Goal: Book appointment/travel/reservation

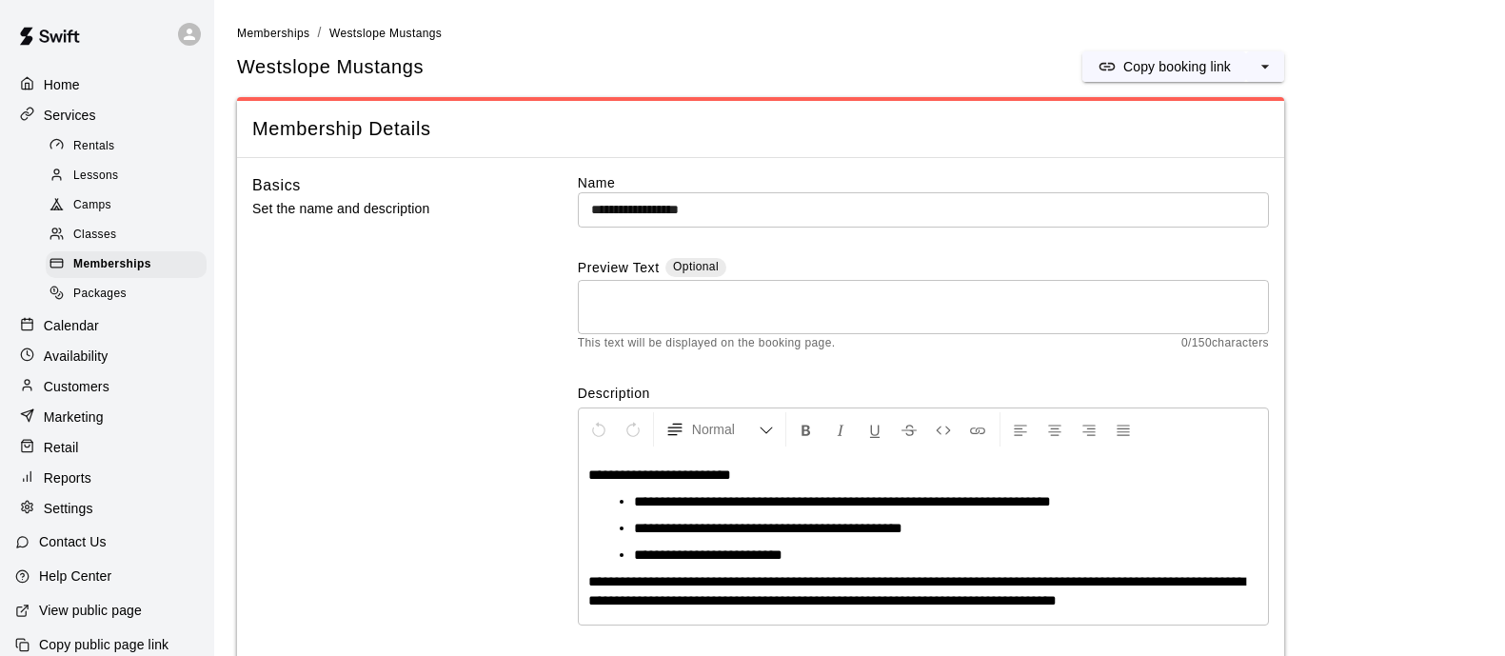
scroll to position [4284, 0]
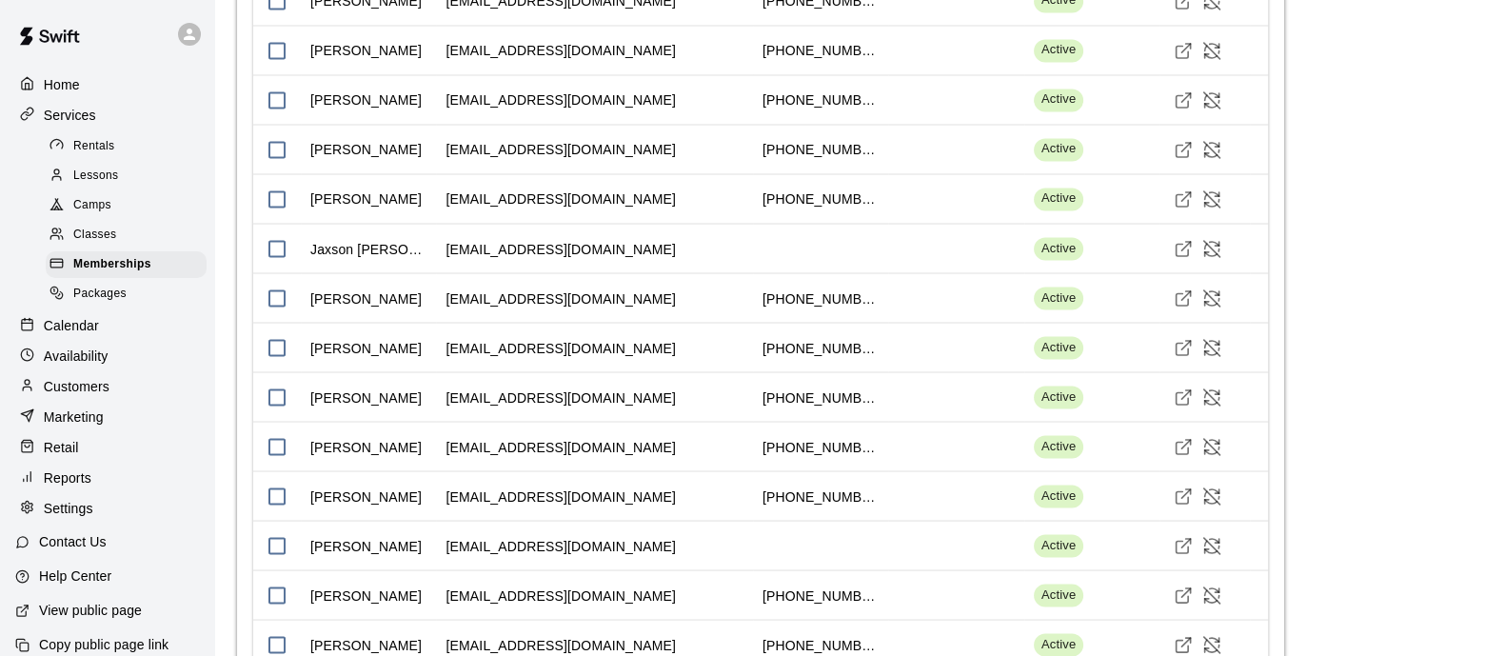
click at [93, 335] on p "Calendar" at bounding box center [71, 325] width 55 height 19
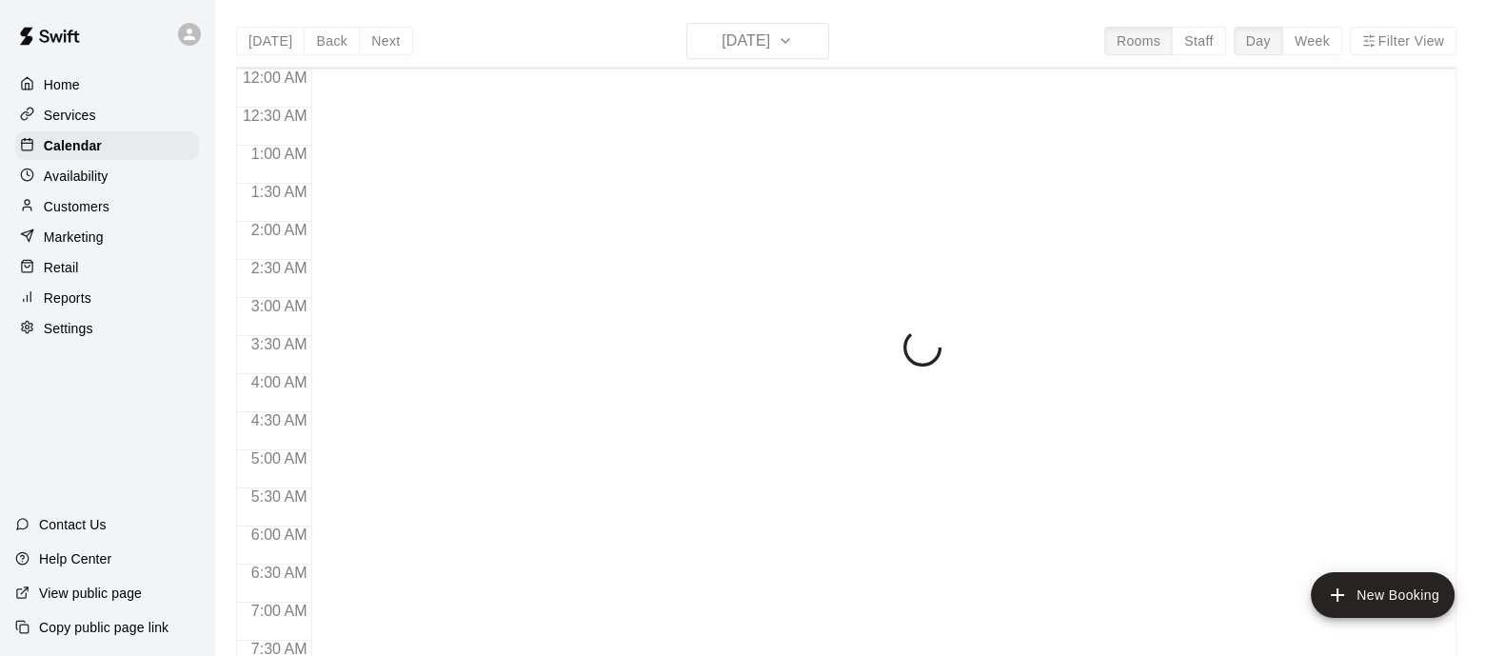
scroll to position [1190, 0]
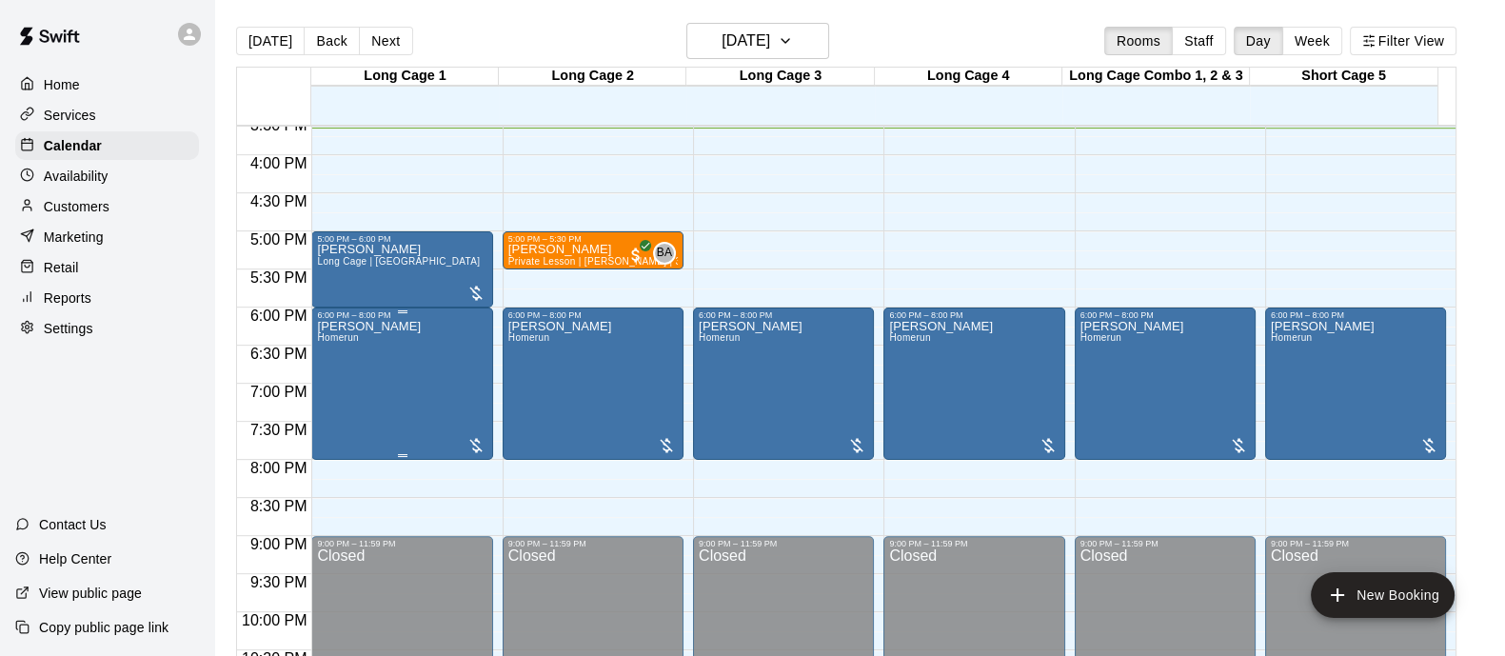
click at [448, 346] on div "[PERSON_NAME]" at bounding box center [401, 648] width 169 height 656
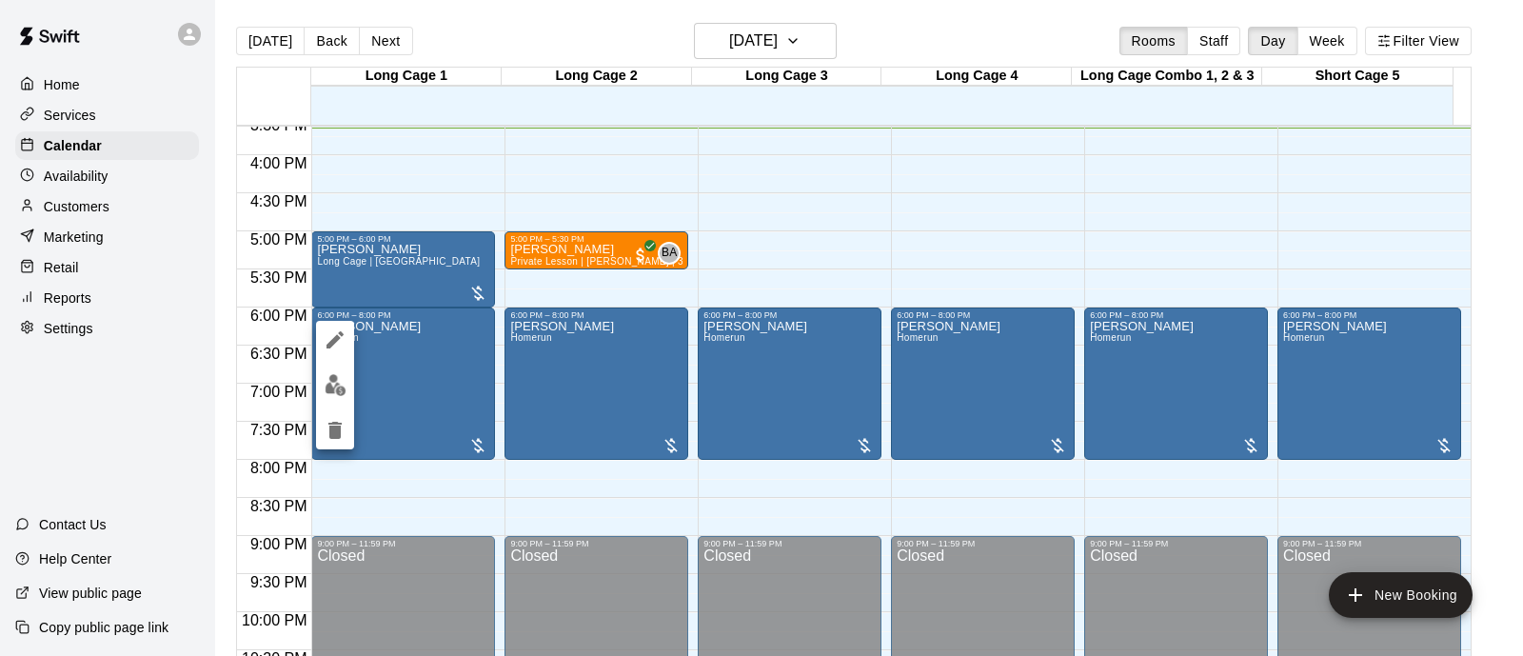
click at [339, 383] on img "edit" at bounding box center [336, 385] width 22 height 22
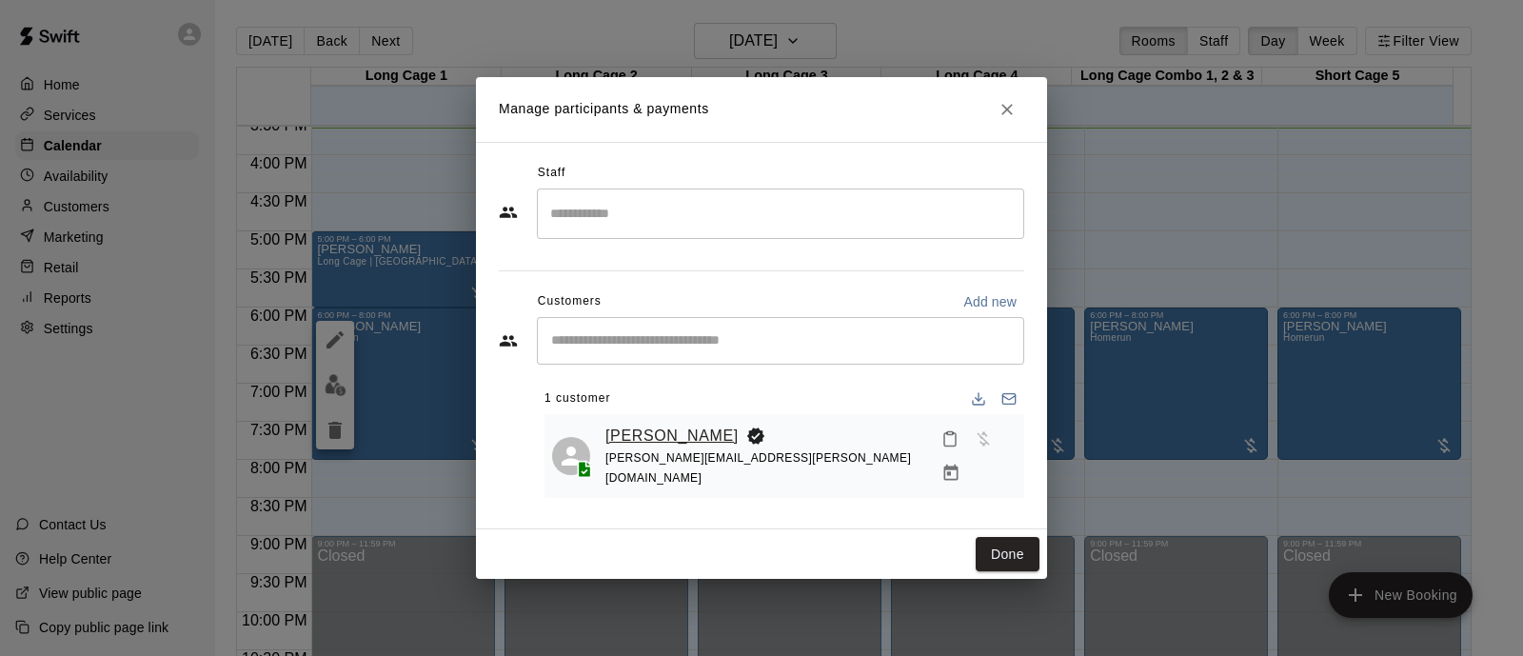
click at [629, 441] on link "[PERSON_NAME]" at bounding box center [671, 436] width 133 height 25
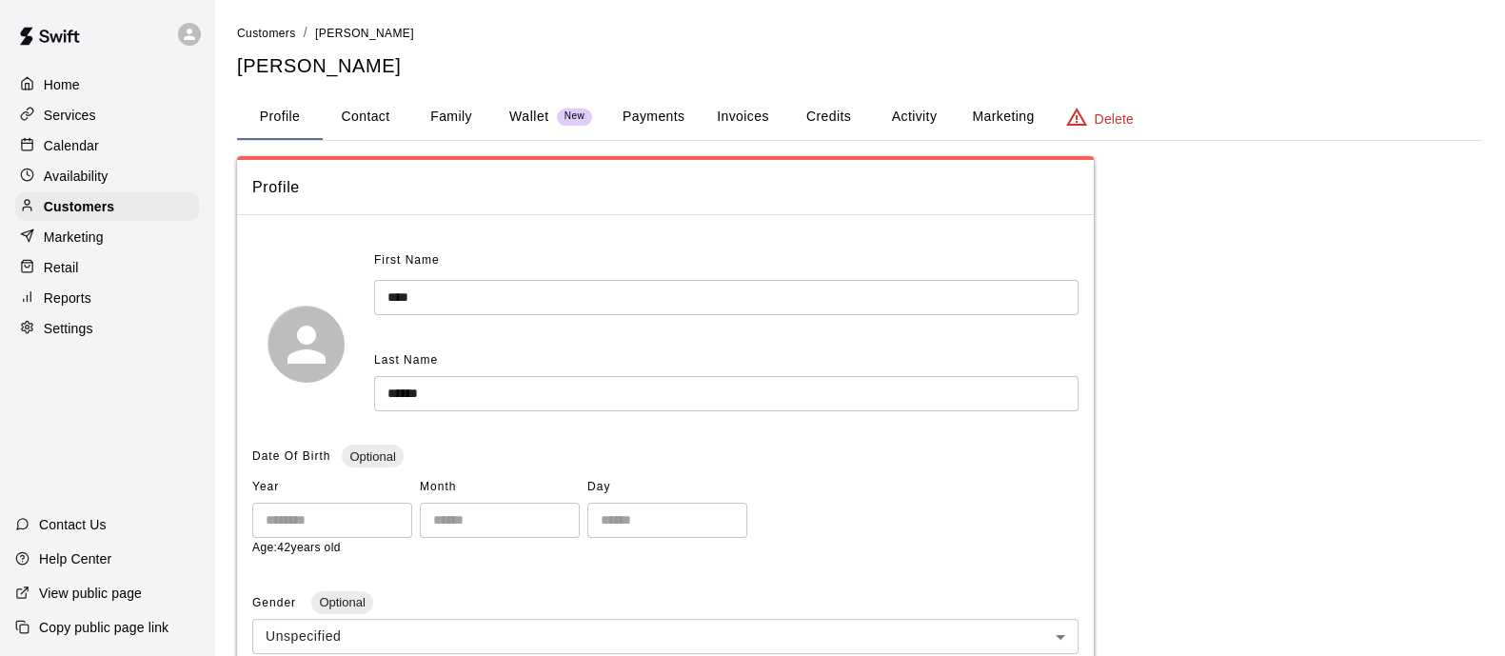
click at [361, 120] on button "Contact" at bounding box center [366, 117] width 86 height 46
select select "**"
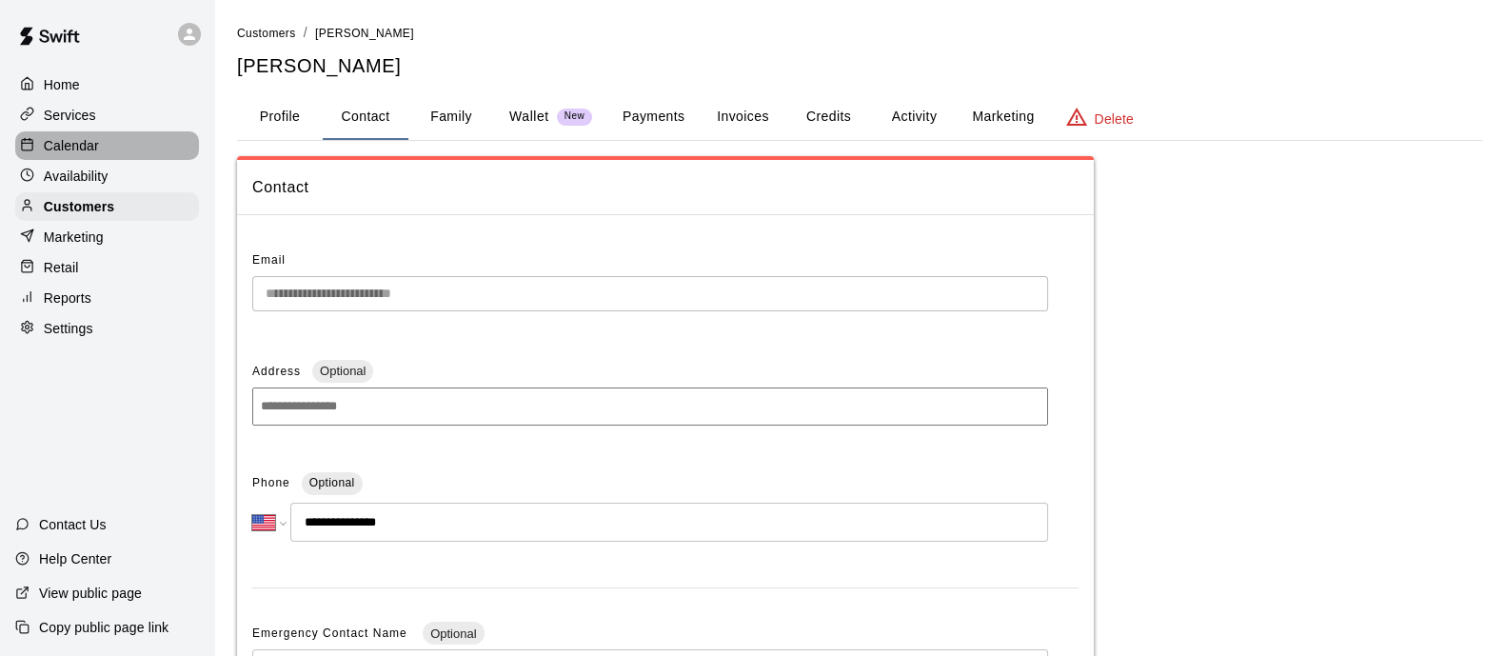
click at [98, 147] on div "Calendar" at bounding box center [107, 145] width 184 height 29
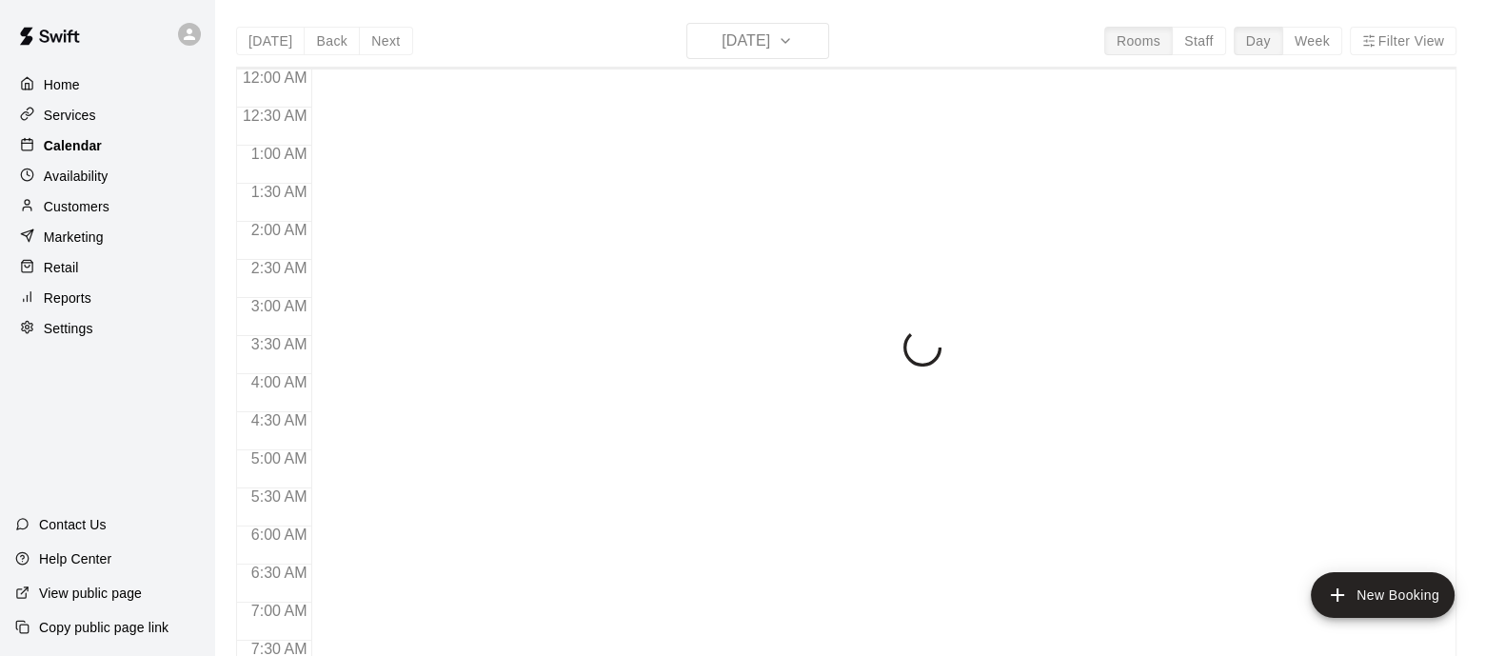
scroll to position [1204, 0]
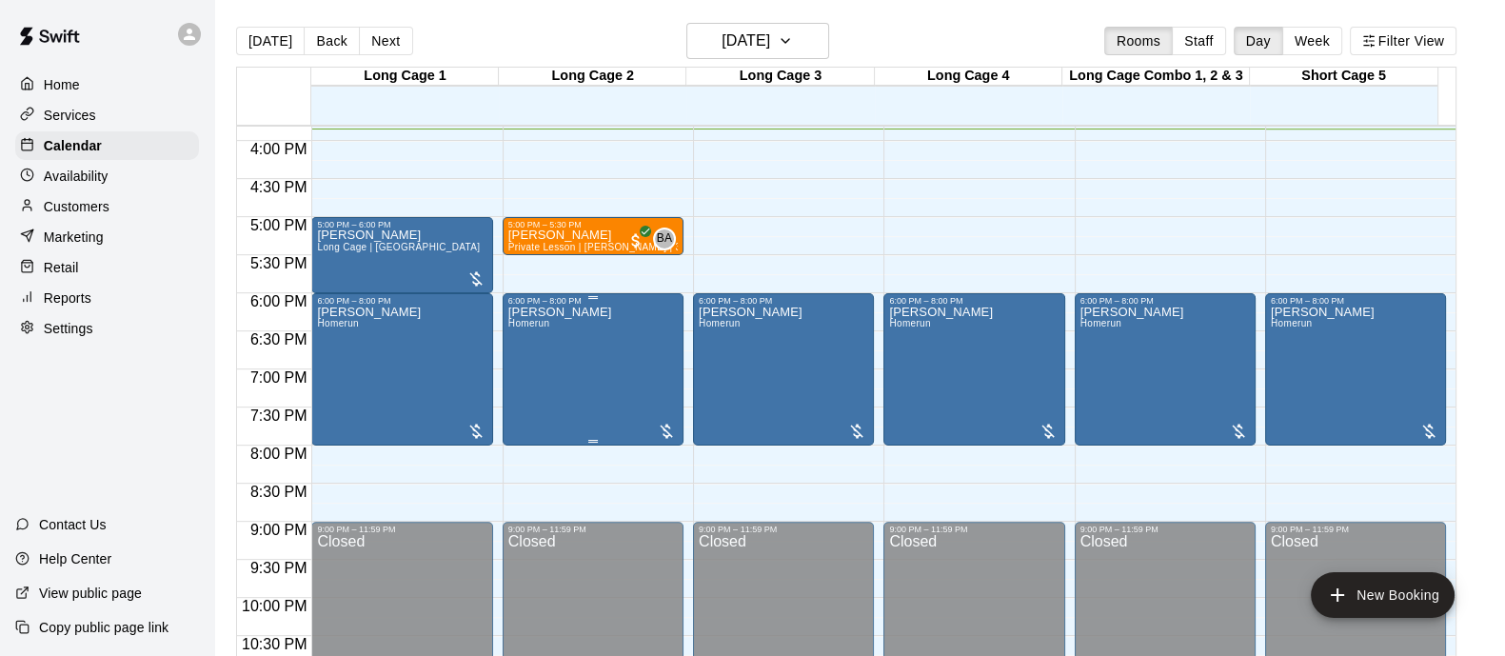
click at [645, 361] on div "[PERSON_NAME]" at bounding box center [592, 634] width 169 height 656
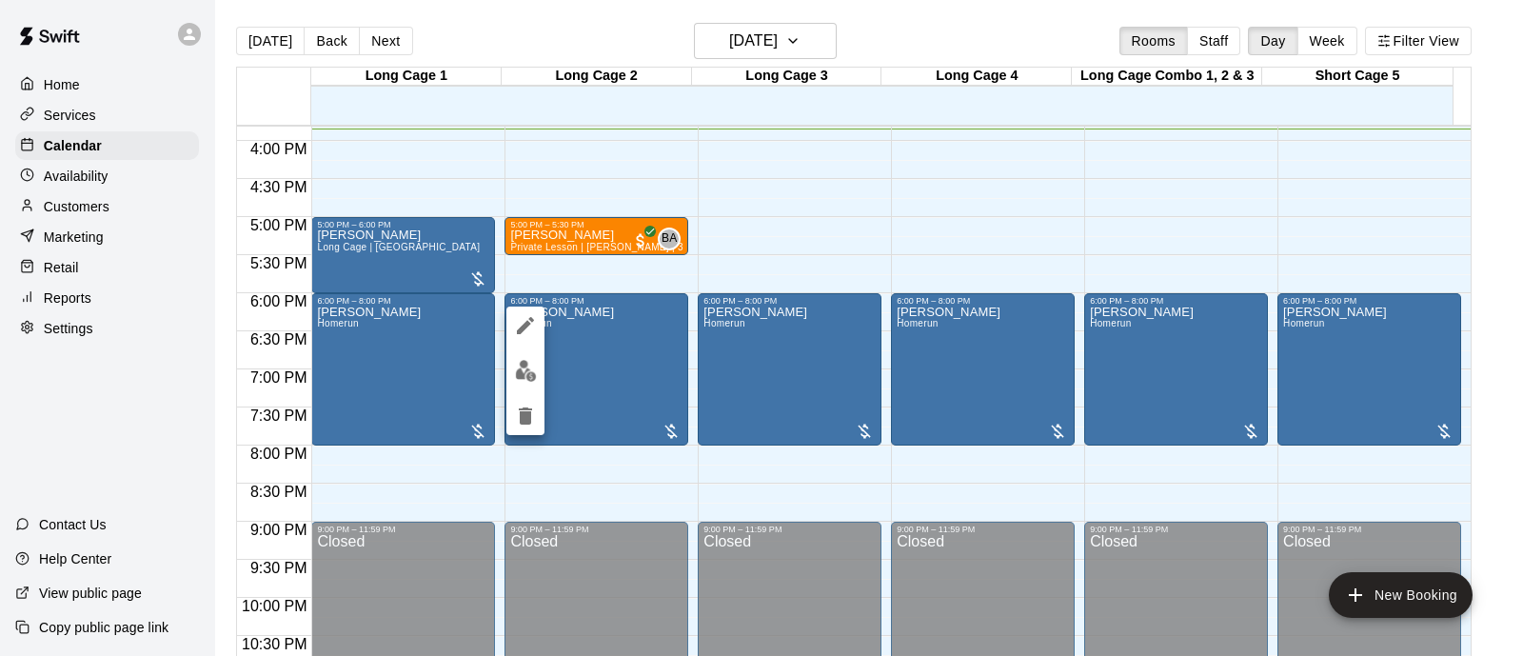
click at [516, 373] on button "edit" at bounding box center [525, 370] width 38 height 37
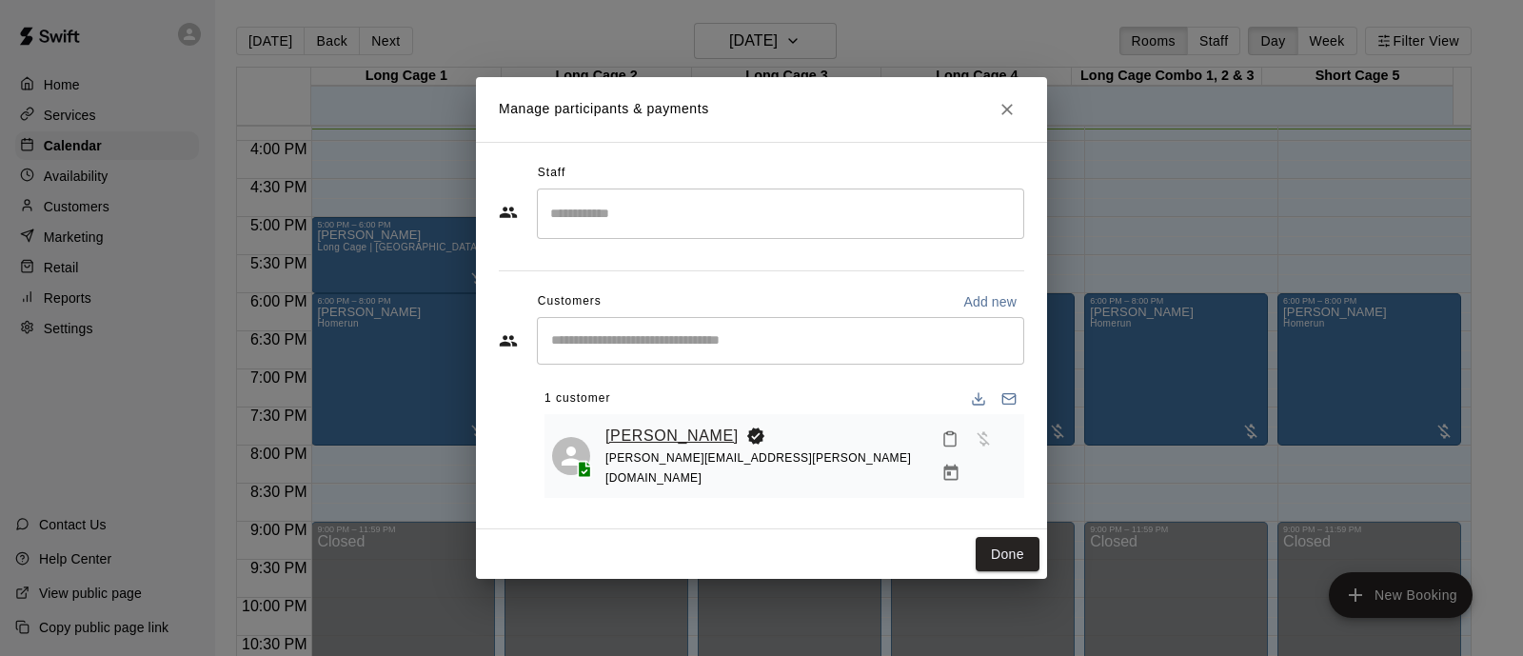
click at [618, 430] on link "[PERSON_NAME]" at bounding box center [671, 436] width 133 height 25
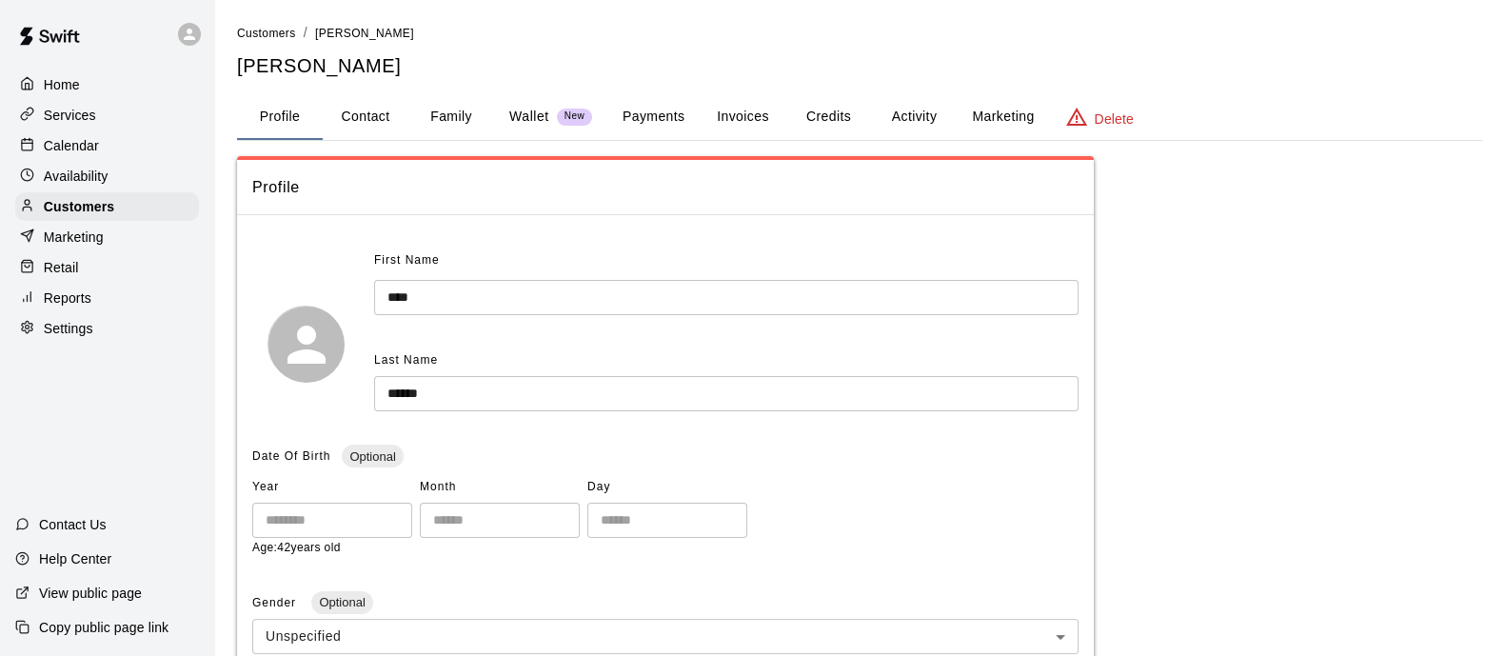
click at [391, 136] on button "Contact" at bounding box center [366, 117] width 86 height 46
select select "**"
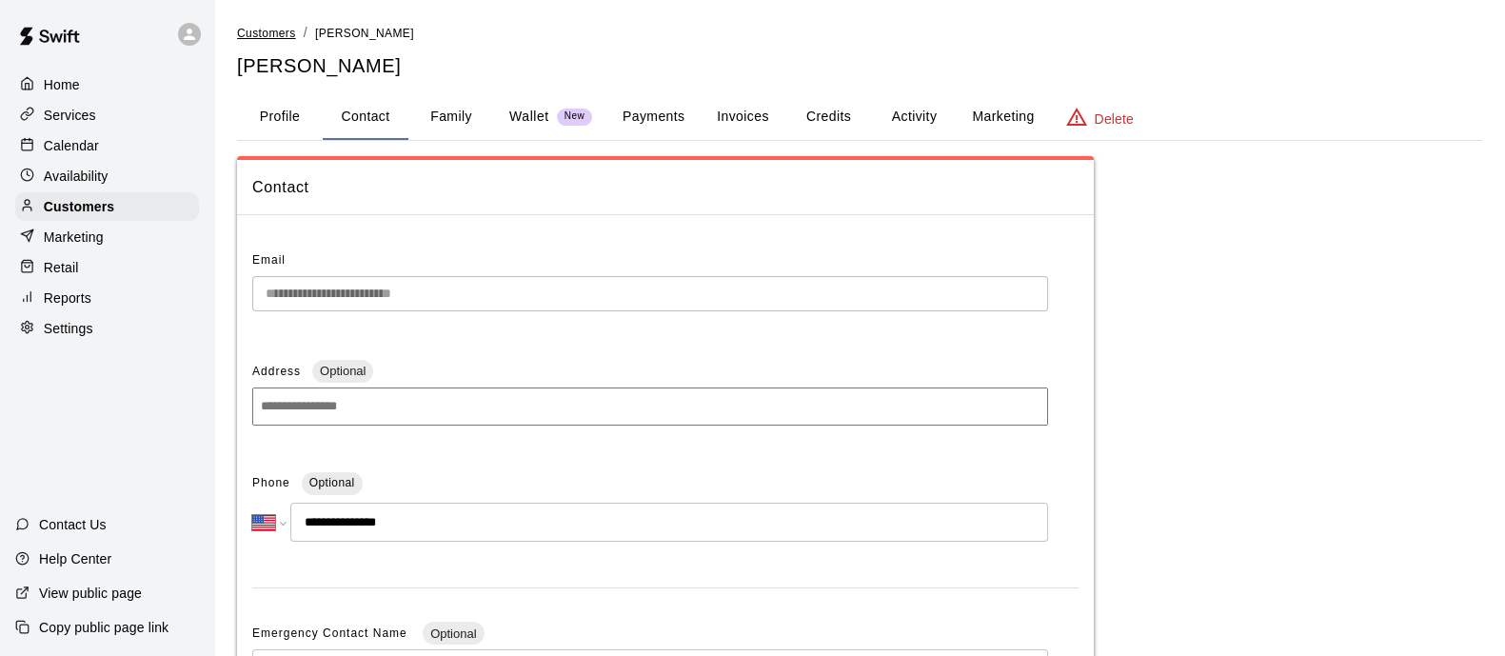
click at [271, 39] on span "Customers" at bounding box center [266, 33] width 59 height 13
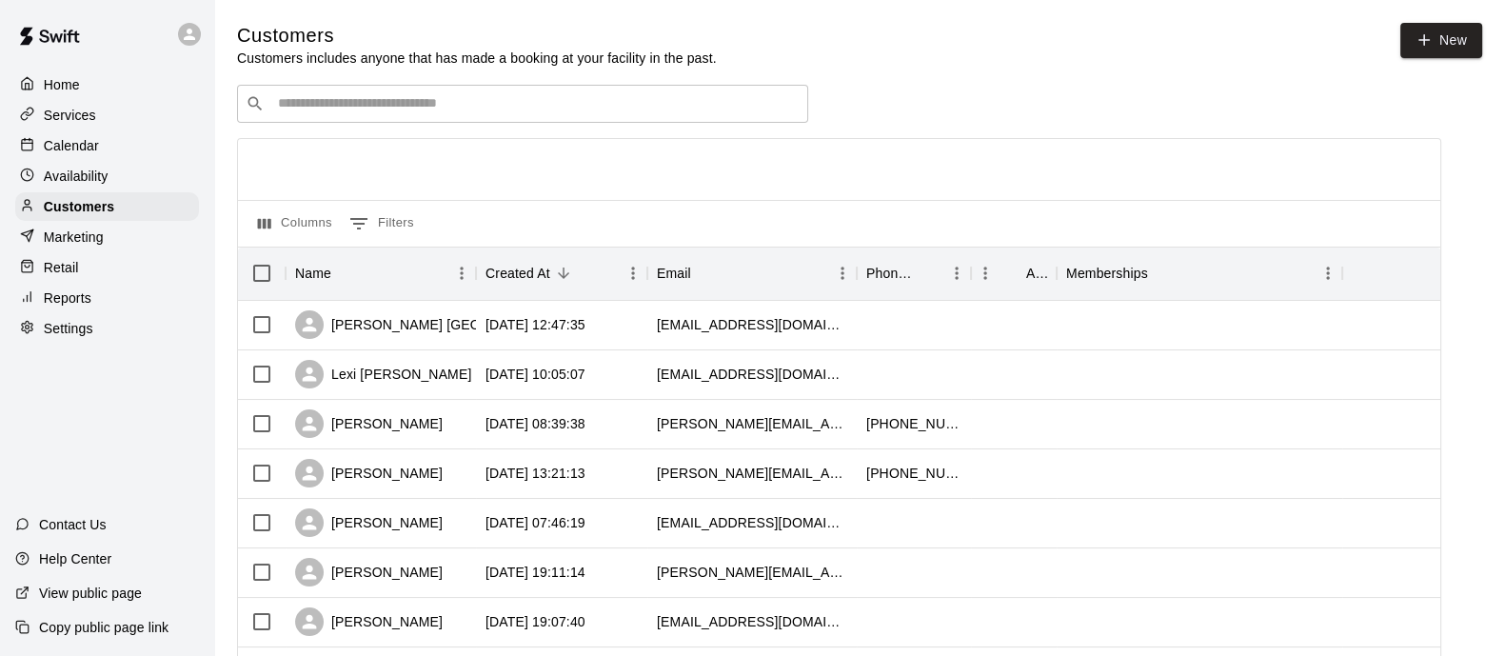
click at [95, 139] on div "Calendar" at bounding box center [107, 145] width 184 height 29
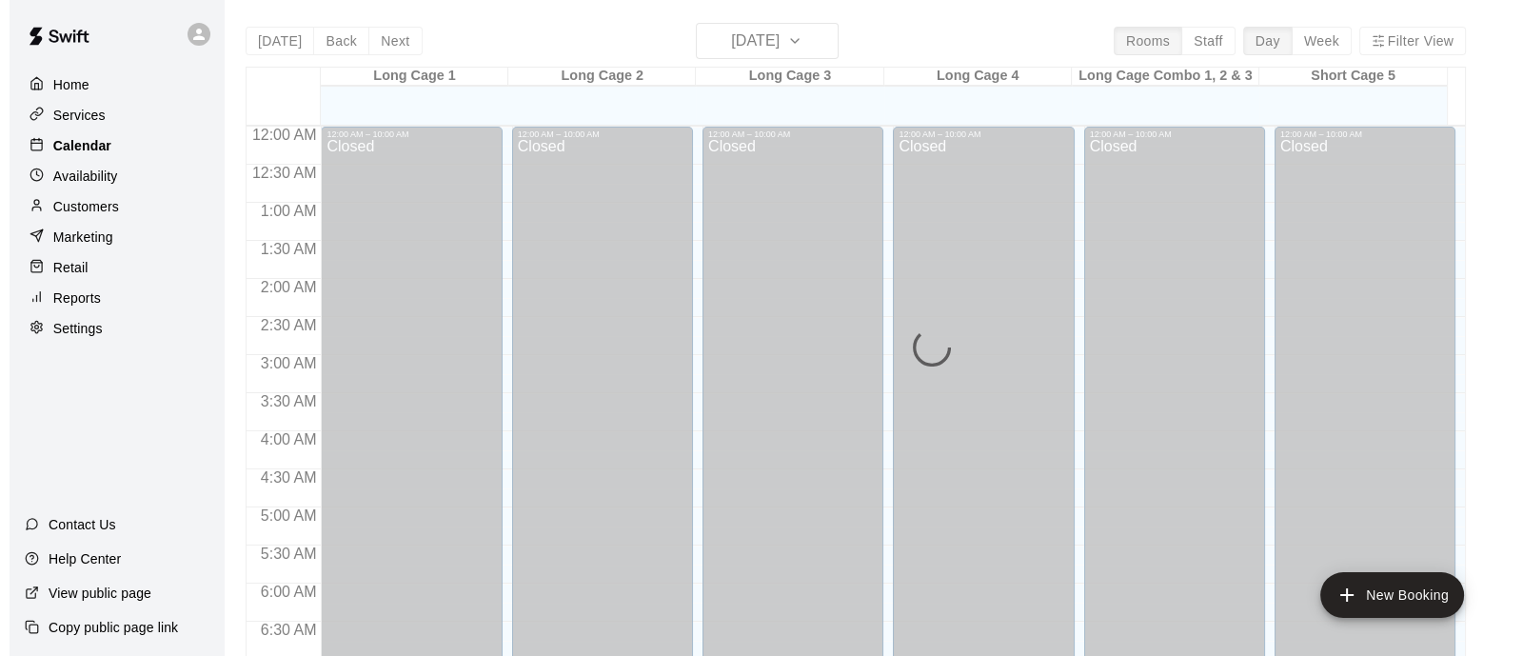
scroll to position [1207, 0]
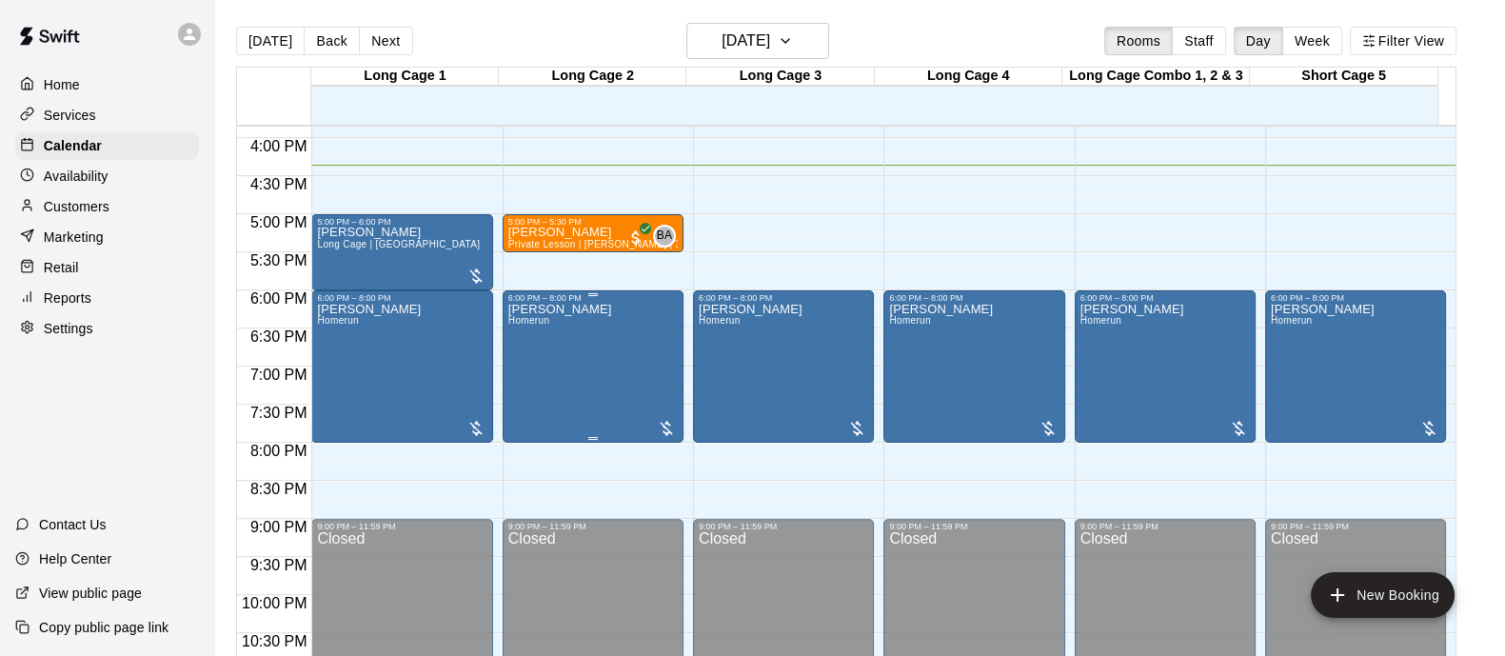
click at [565, 337] on div "[PERSON_NAME]" at bounding box center [560, 631] width 104 height 656
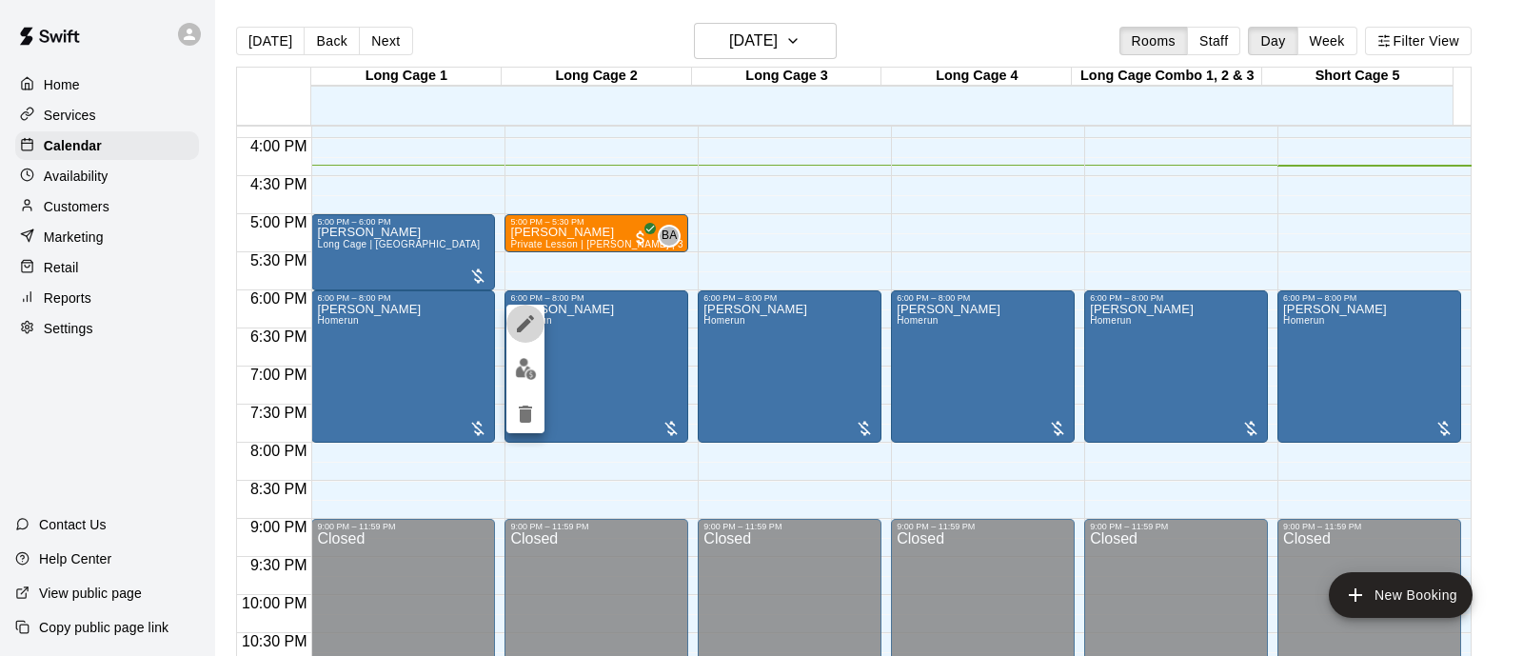
click at [528, 312] on button "edit" at bounding box center [525, 324] width 38 height 38
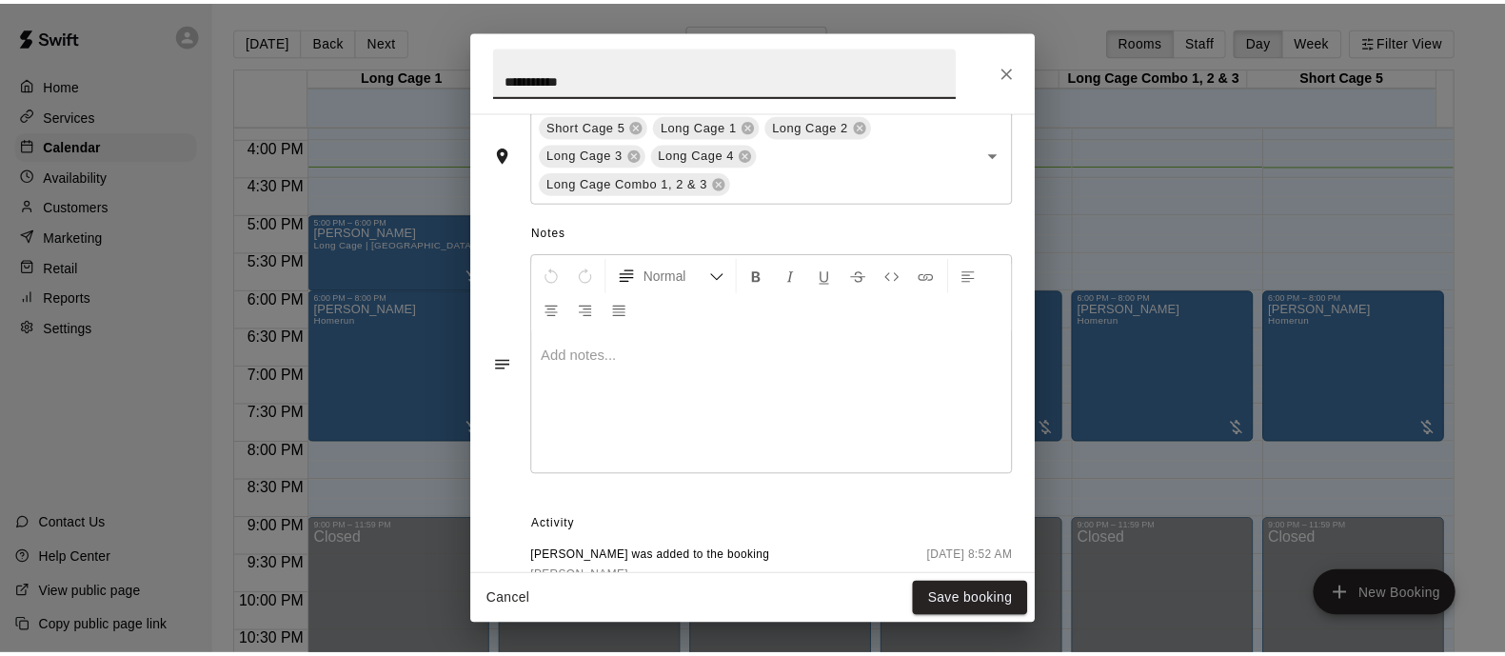
scroll to position [611, 0]
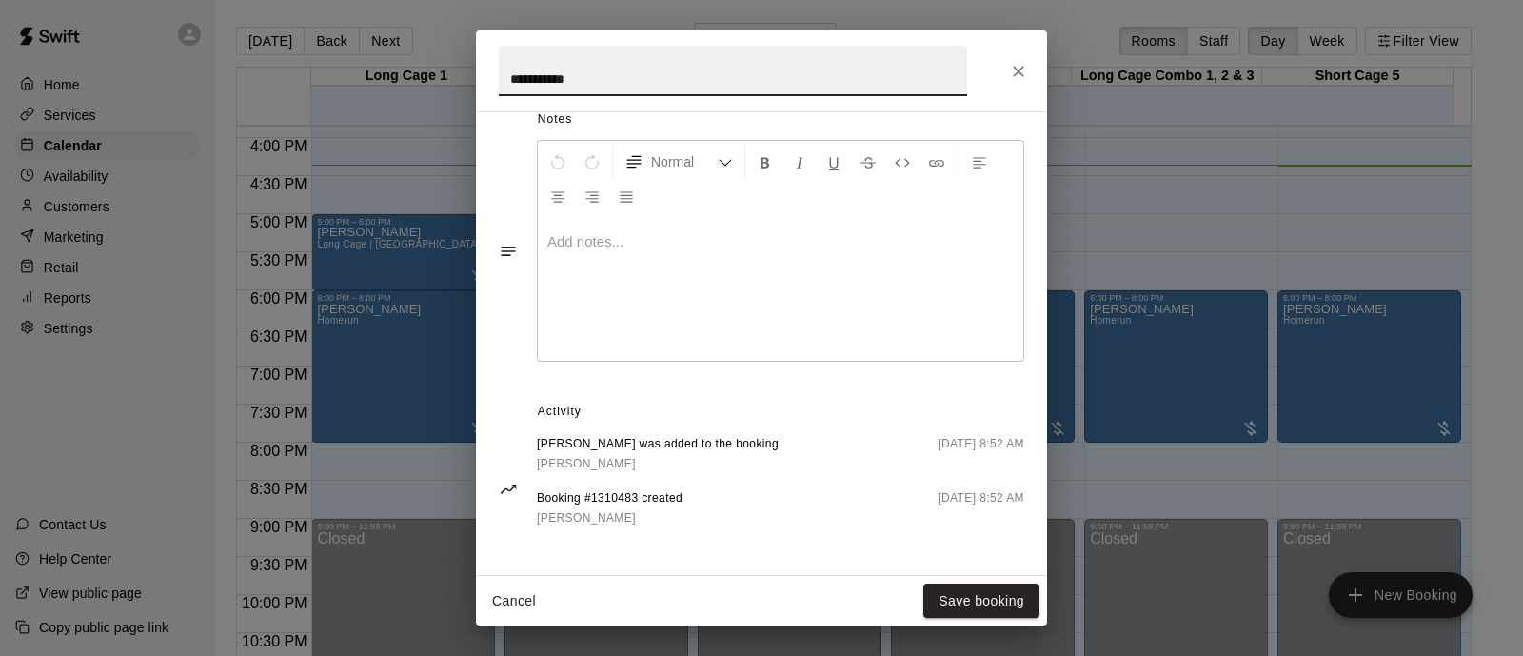
click at [721, 274] on div at bounding box center [781, 289] width 486 height 143
click at [989, 602] on button "Save booking" at bounding box center [981, 601] width 116 height 35
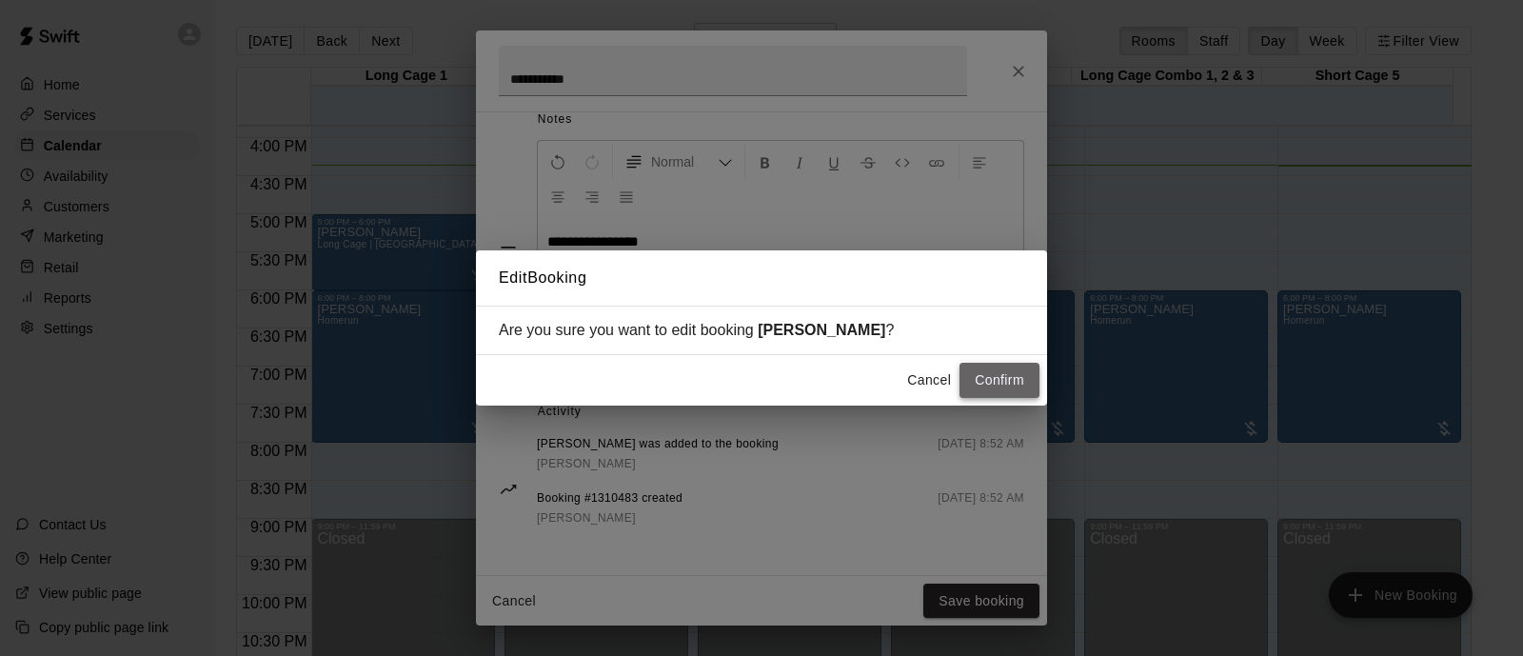
click at [1020, 376] on button "Confirm" at bounding box center [1000, 380] width 80 height 35
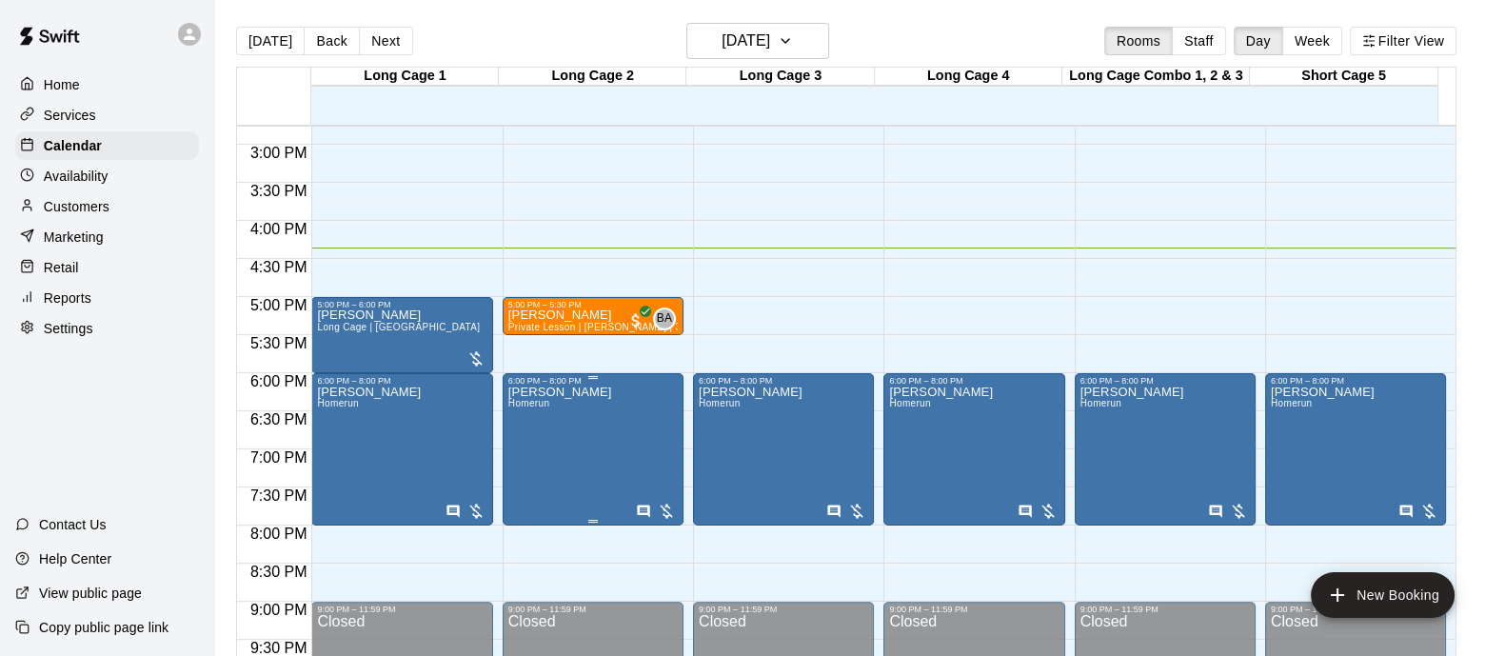
scroll to position [1088, 0]
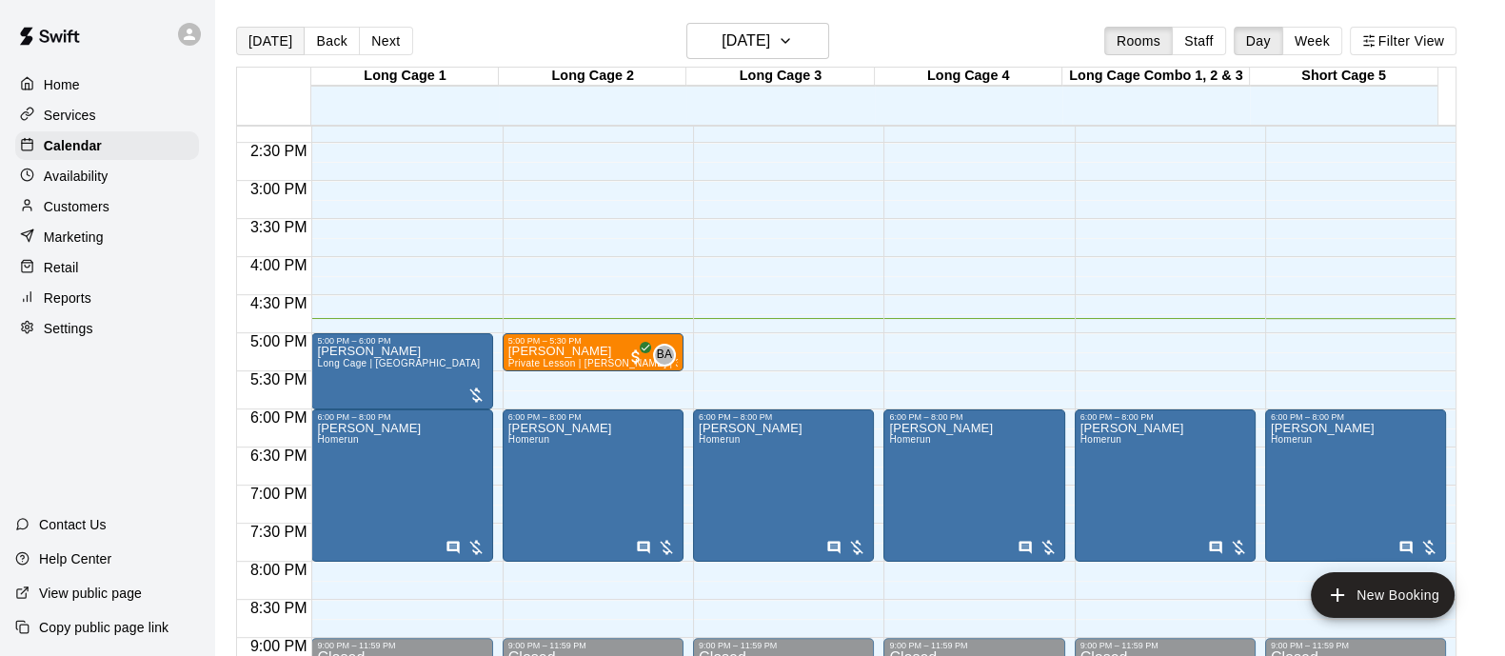
click at [271, 35] on button "[DATE]" at bounding box center [270, 41] width 69 height 29
